Goal: Task Accomplishment & Management: Use online tool/utility

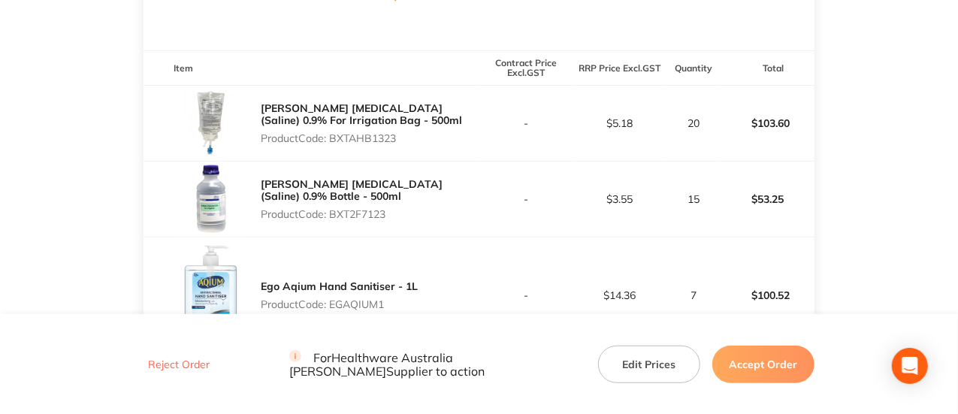
scroll to position [368, 0]
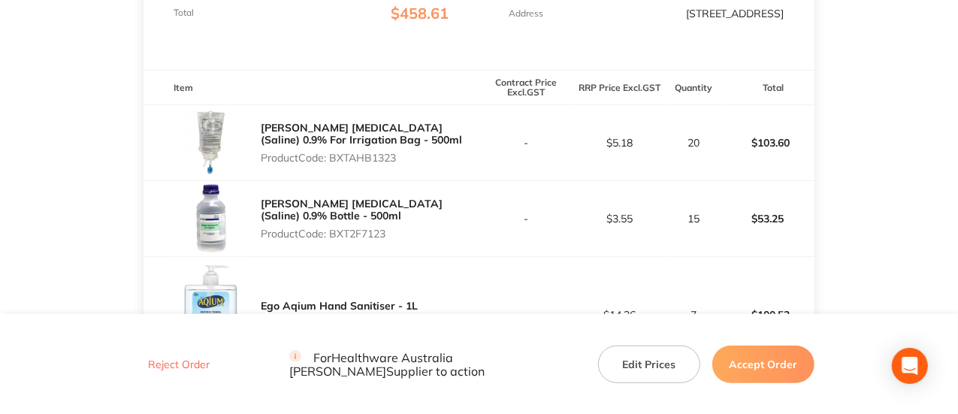
drag, startPoint x: 401, startPoint y: 175, endPoint x: 335, endPoint y: 169, distance: 65.7
click at [335, 169] on div "[PERSON_NAME] [MEDICAL_DATA] (Saline) 0.9% For Irrigation Bag - 500ml Product C…" at bounding box center [370, 143] width 218 height 54
copy p "XTAHB1323"
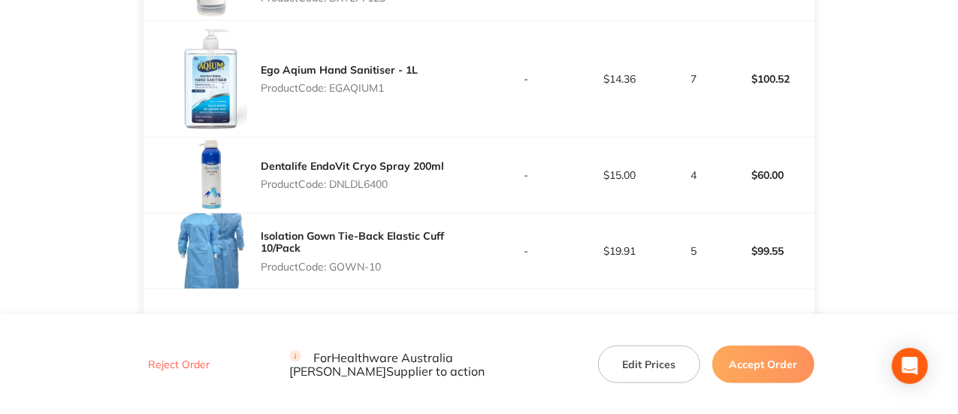
scroll to position [619, 0]
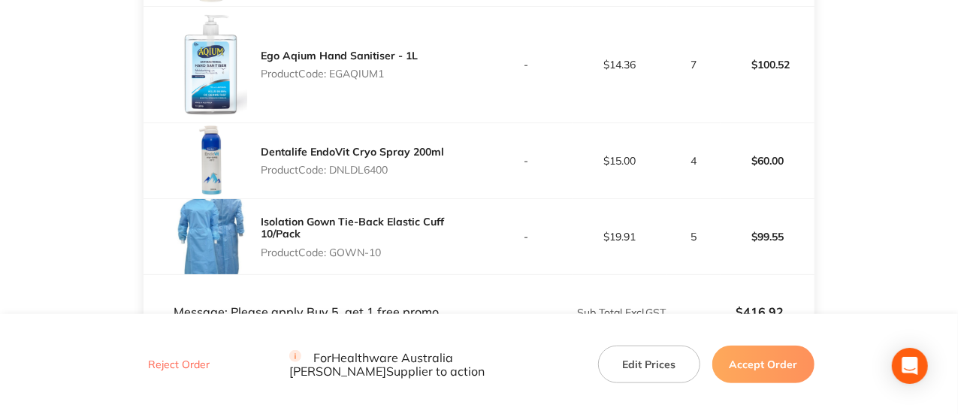
drag, startPoint x: 392, startPoint y: 179, endPoint x: 331, endPoint y: 183, distance: 61.0
click at [331, 176] on p "Product Code: DNLDL6400" at bounding box center [352, 170] width 183 height 12
copy p "DNLDL6400"
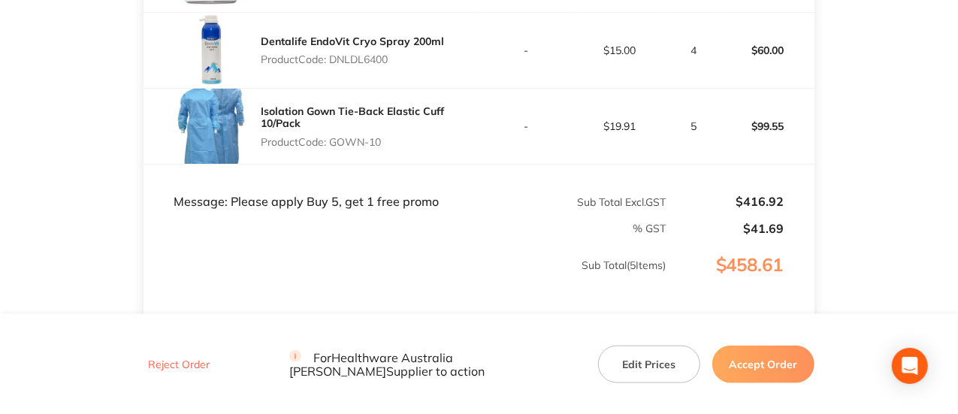
scroll to position [744, 0]
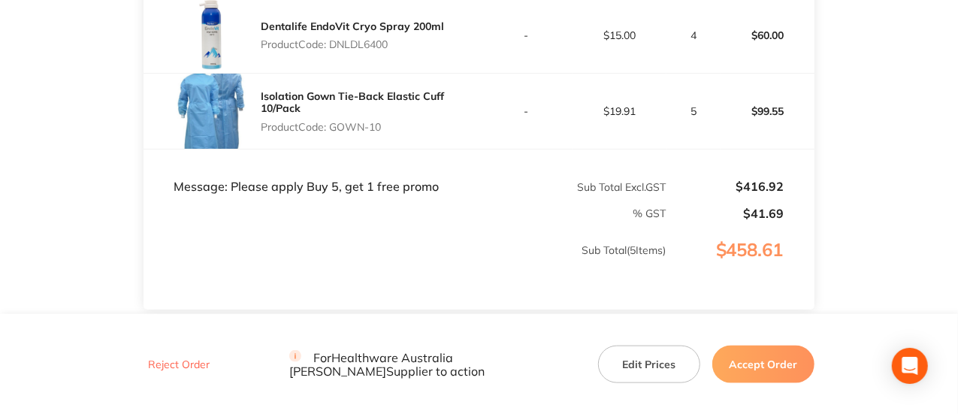
click at [746, 370] on button "Accept Order" at bounding box center [763, 364] width 102 height 38
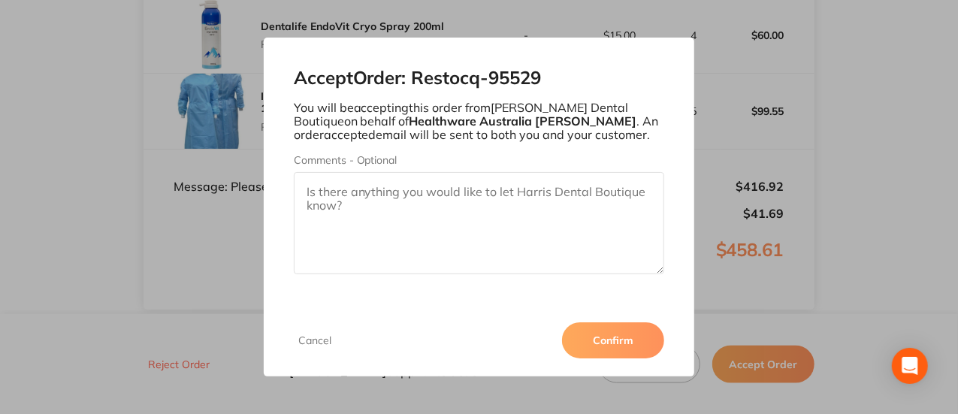
click at [625, 332] on button "Confirm" at bounding box center [613, 340] width 102 height 36
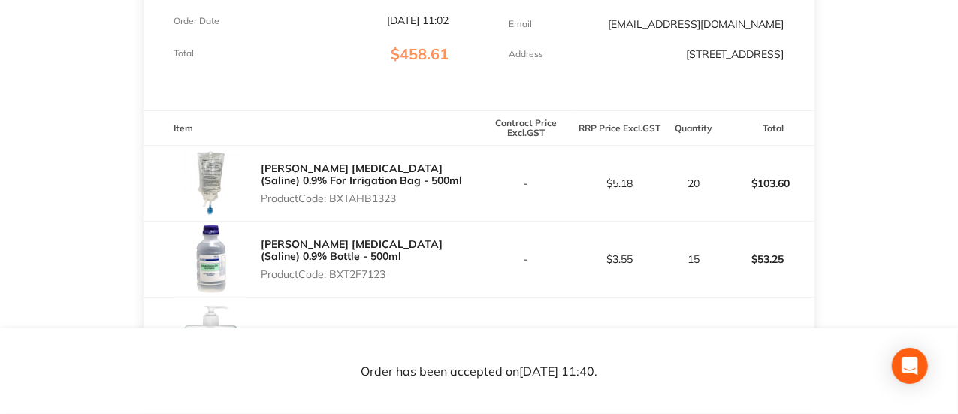
scroll to position [0, 0]
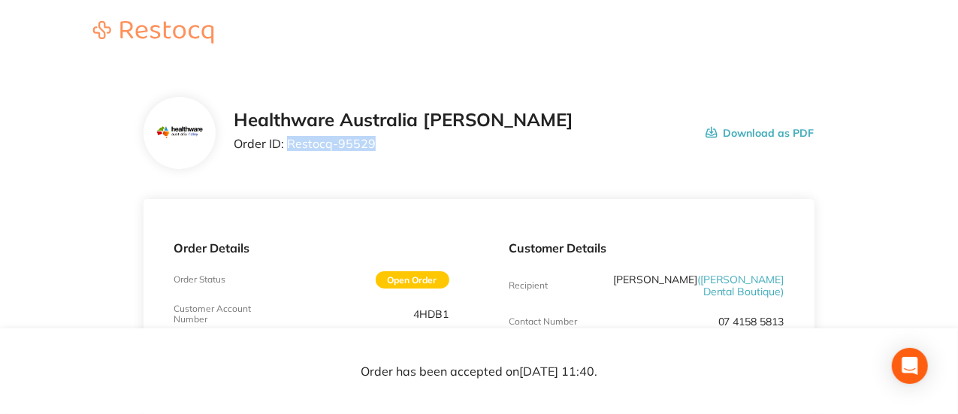
drag, startPoint x: 387, startPoint y: 151, endPoint x: 284, endPoint y: 108, distance: 111.5
click at [289, 145] on div "Healthware Australia [PERSON_NAME] Order ID: Restocq- 95529" at bounding box center [404, 133] width 340 height 47
copy p "Restocq- 95529"
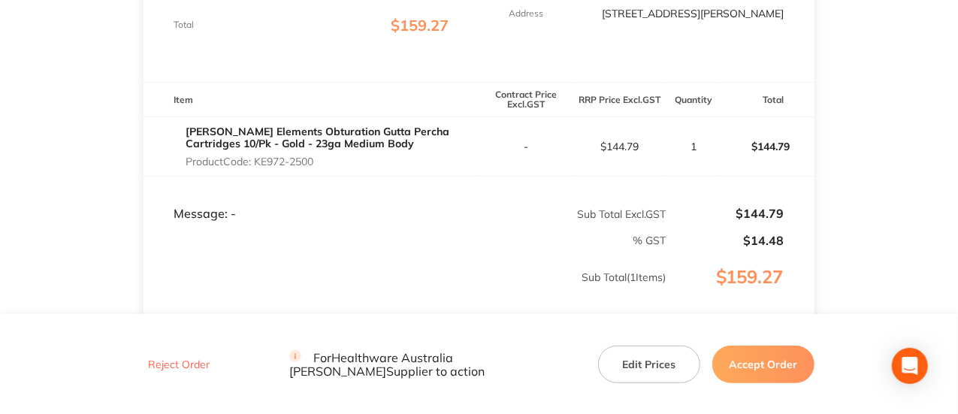
scroll to position [376, 0]
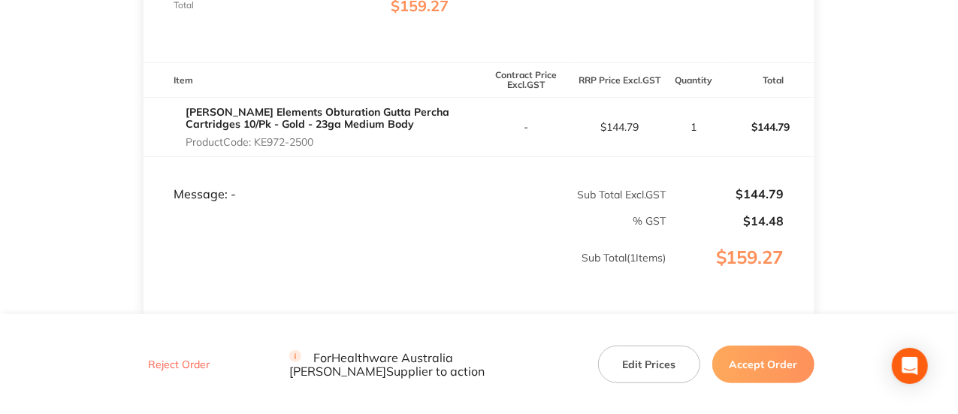
drag, startPoint x: 326, startPoint y: 138, endPoint x: 257, endPoint y: 142, distance: 69.3
click at [257, 142] on p "Product Code: KE972-2500" at bounding box center [332, 142] width 293 height 12
copy p "KE972-2500"
drag, startPoint x: 773, startPoint y: 358, endPoint x: 752, endPoint y: 351, distance: 23.1
click at [773, 358] on button "Accept Order" at bounding box center [763, 364] width 102 height 38
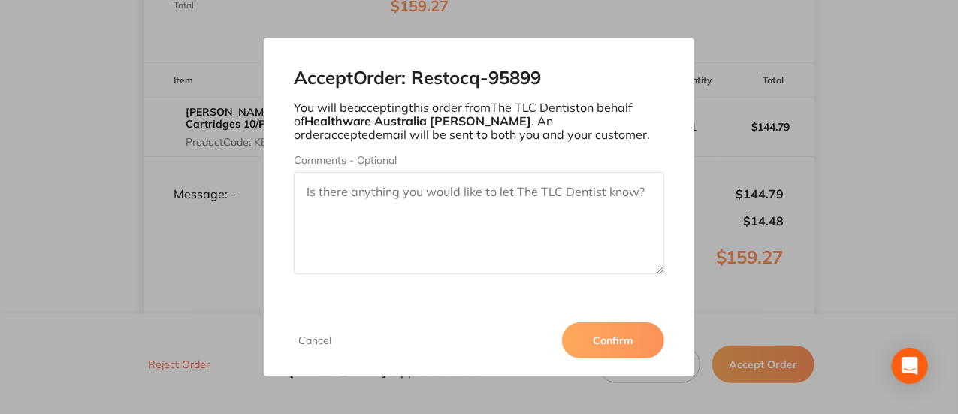
click at [601, 341] on button "Confirm" at bounding box center [613, 340] width 102 height 36
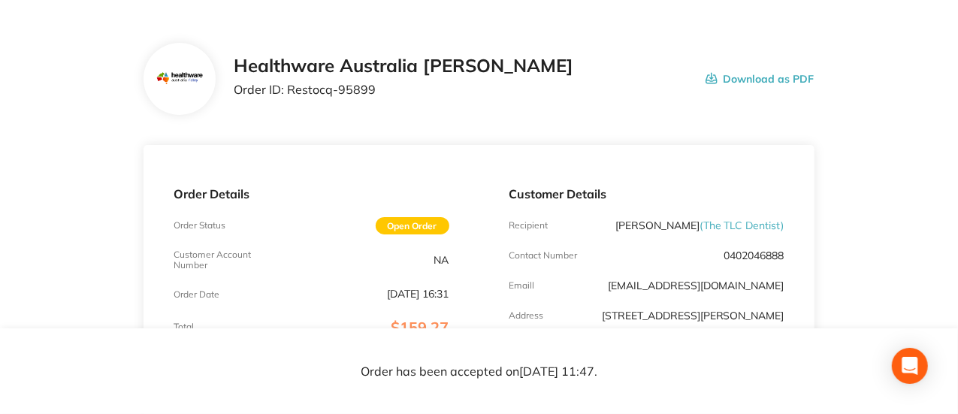
scroll to position [0, 0]
